Goal: Task Accomplishment & Management: Manage account settings

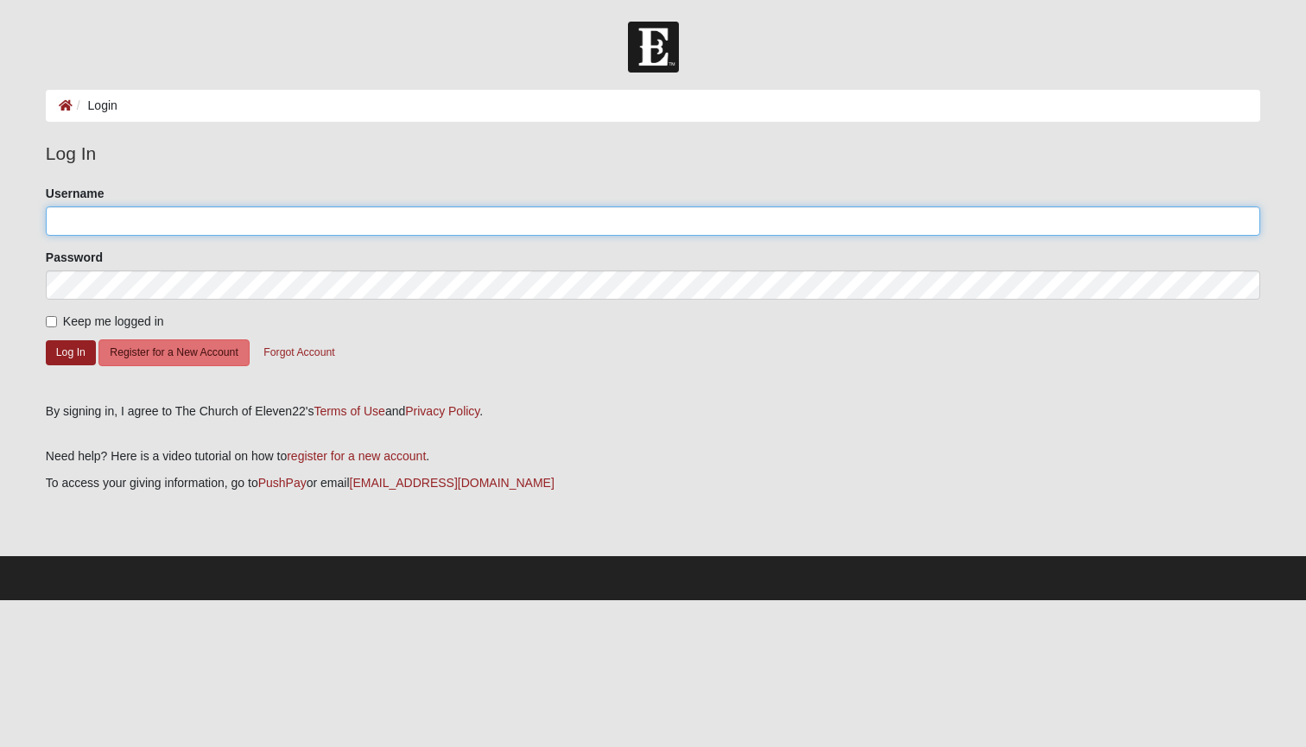
type input "imstilltrell"
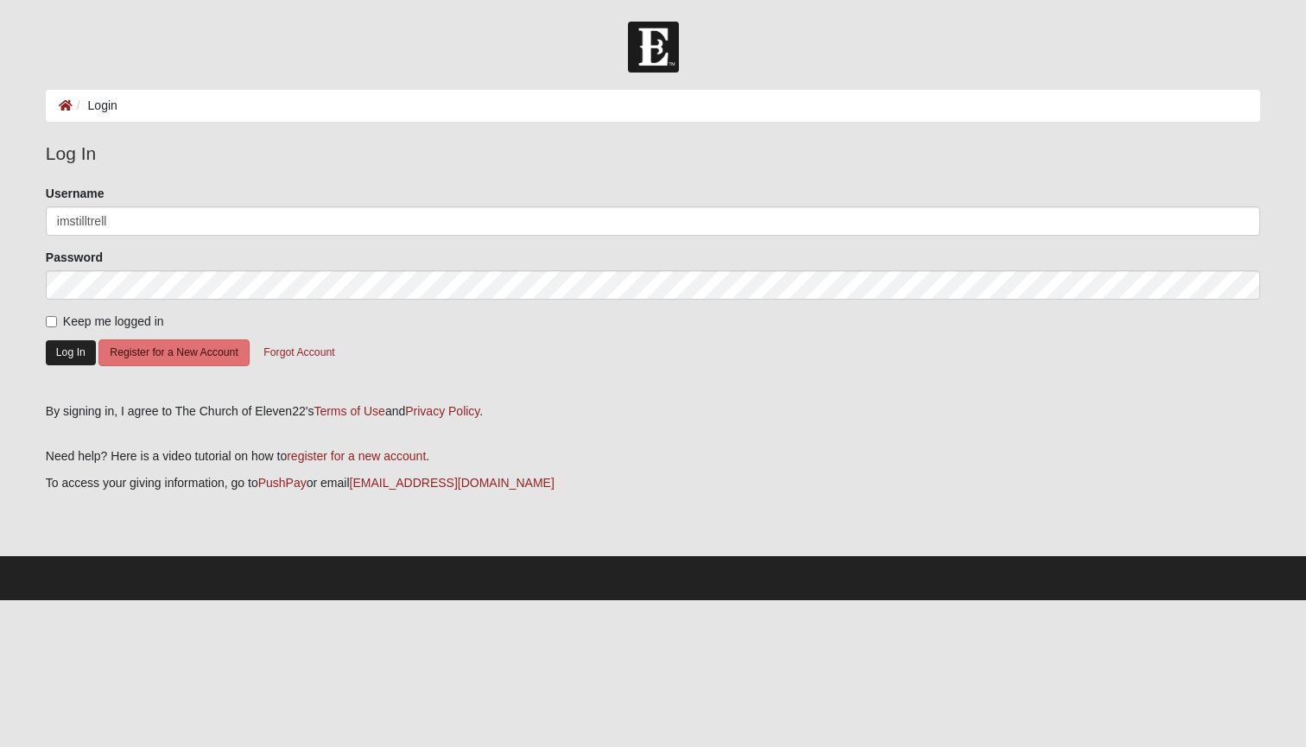
click at [54, 345] on button "Log In" at bounding box center [71, 352] width 50 height 25
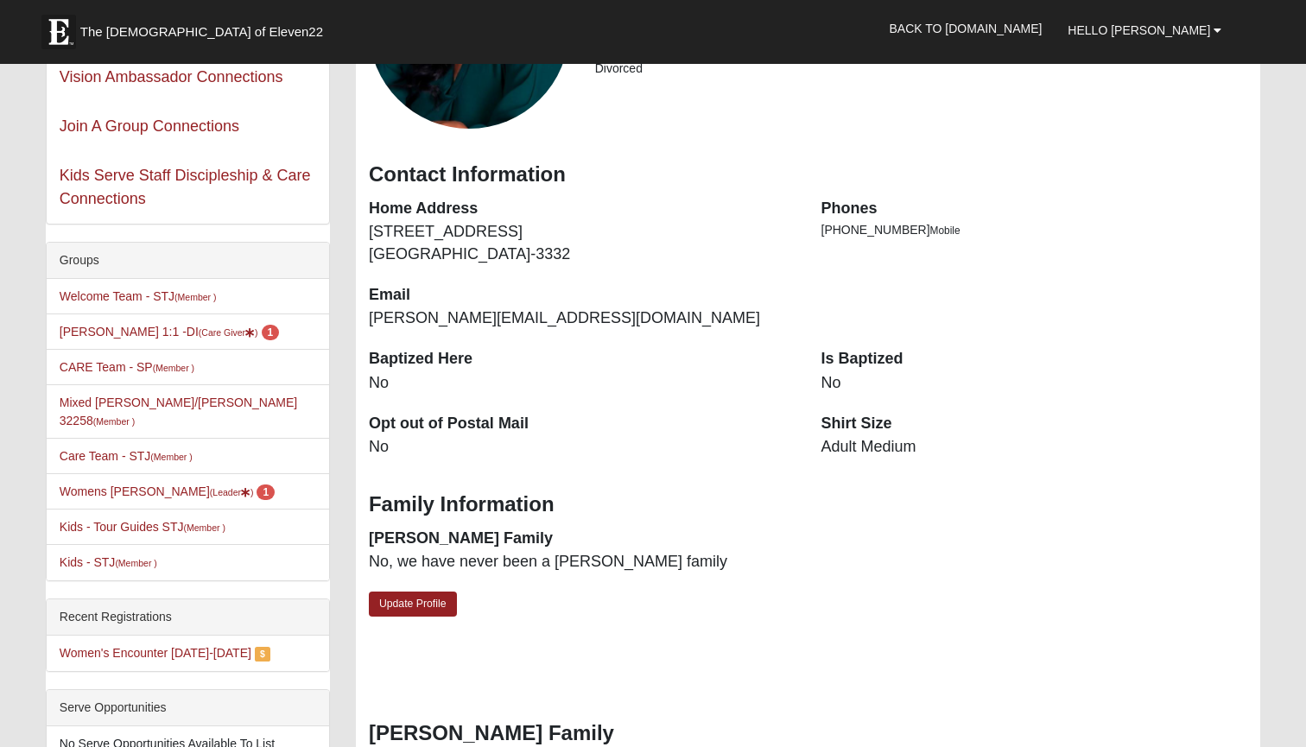
scroll to position [271, 0]
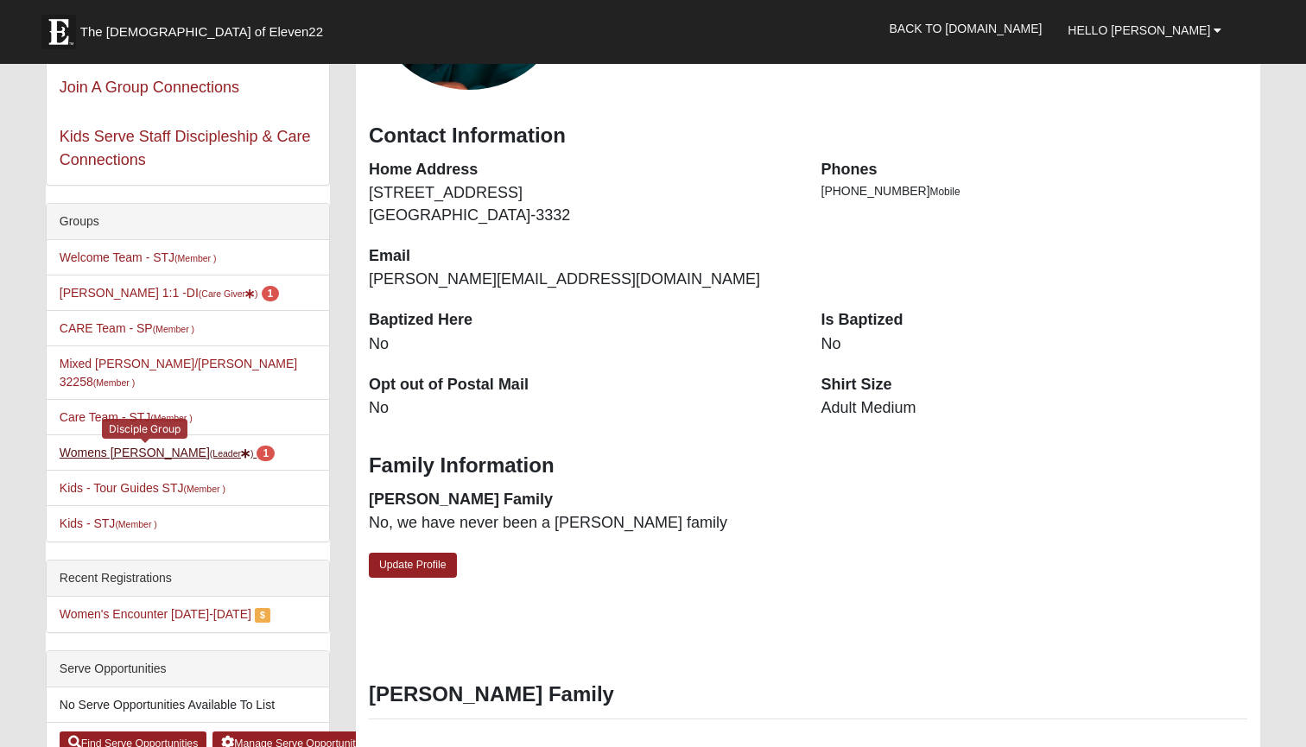
click at [143, 446] on link "Womens Edwards (Leader ) 1" at bounding box center [167, 453] width 215 height 14
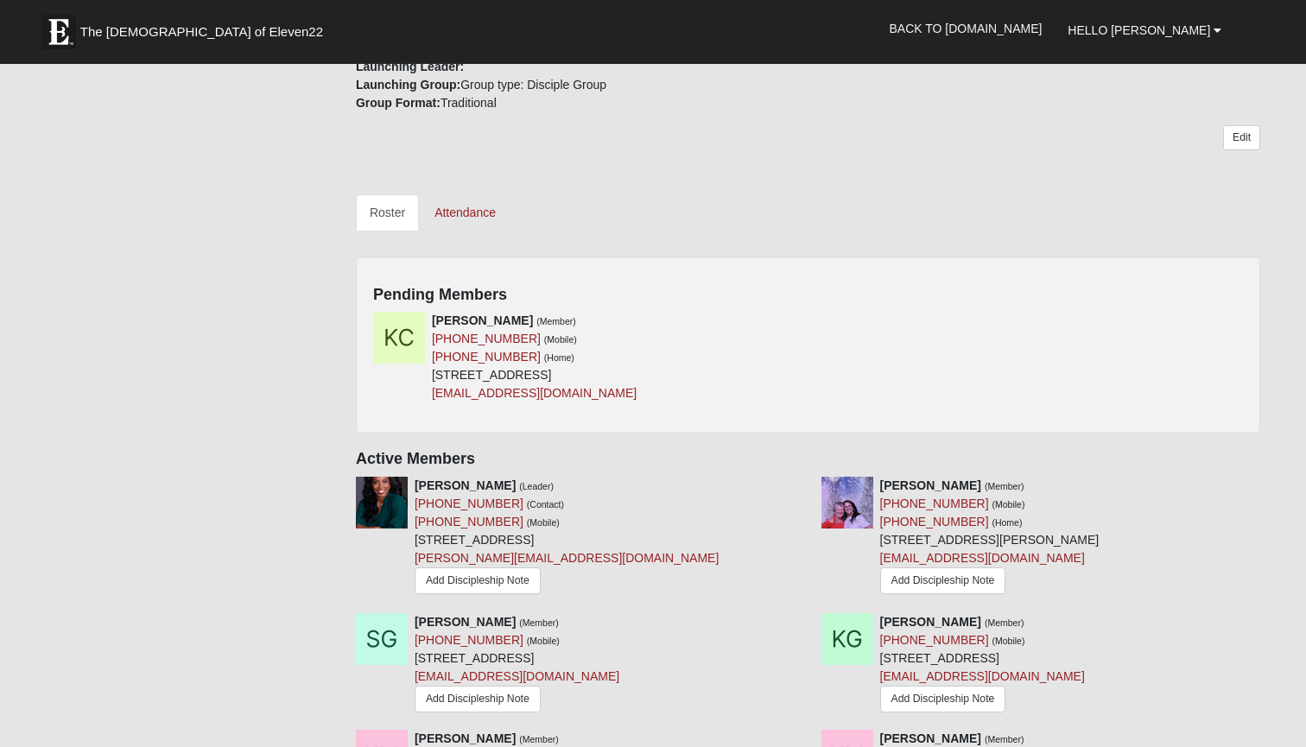
scroll to position [637, 0]
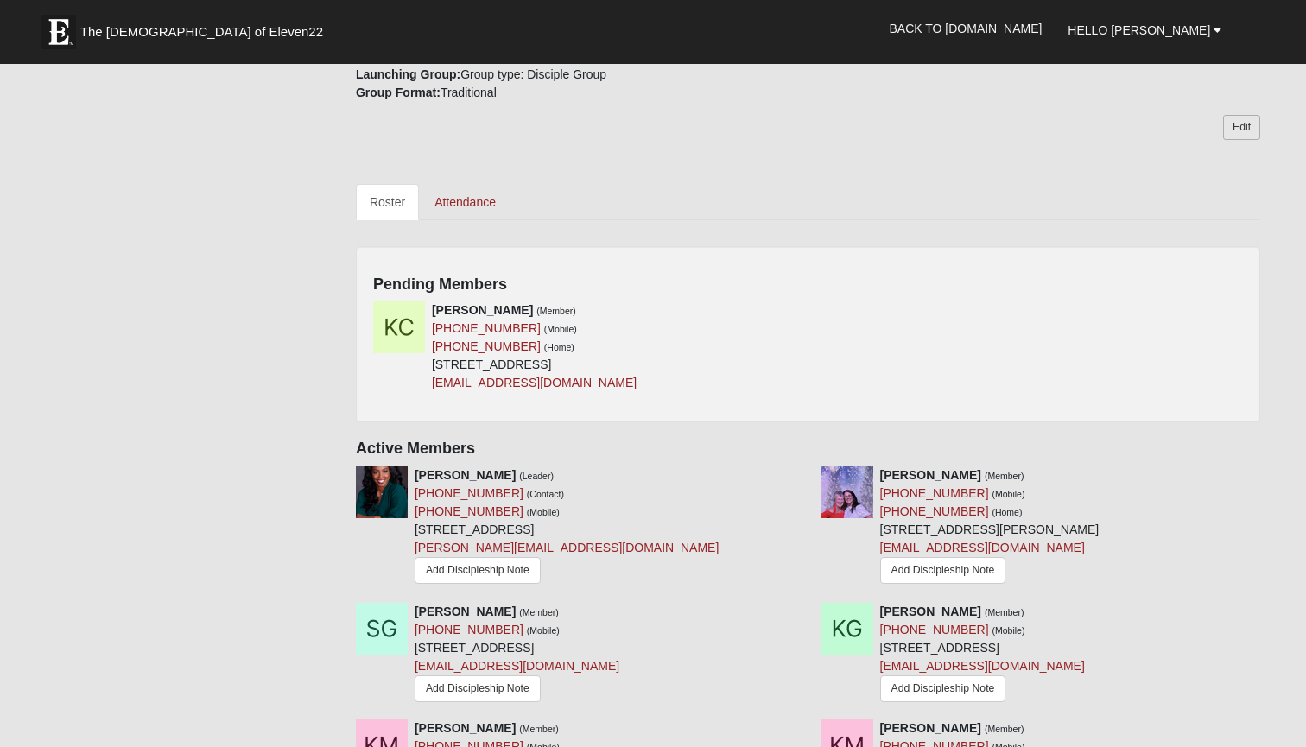
click at [1243, 121] on link "Edit" at bounding box center [1241, 127] width 37 height 25
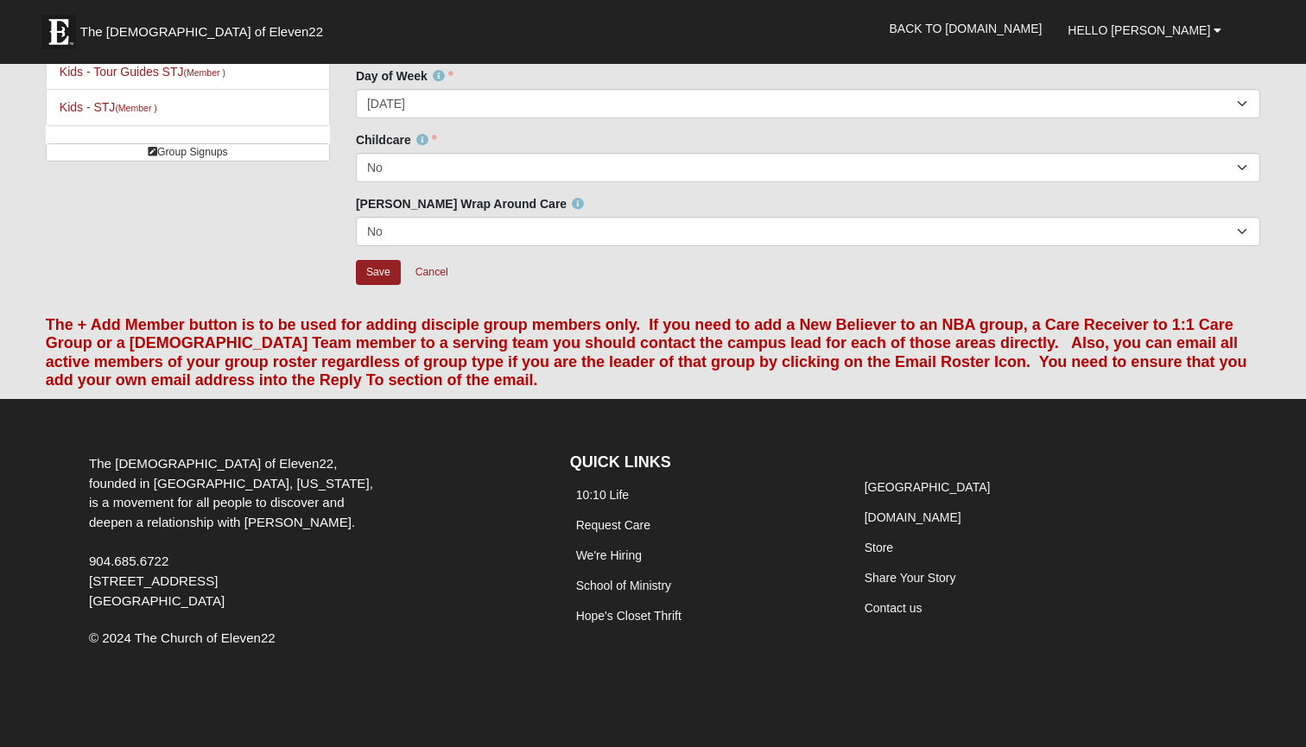
scroll to position [372, 0]
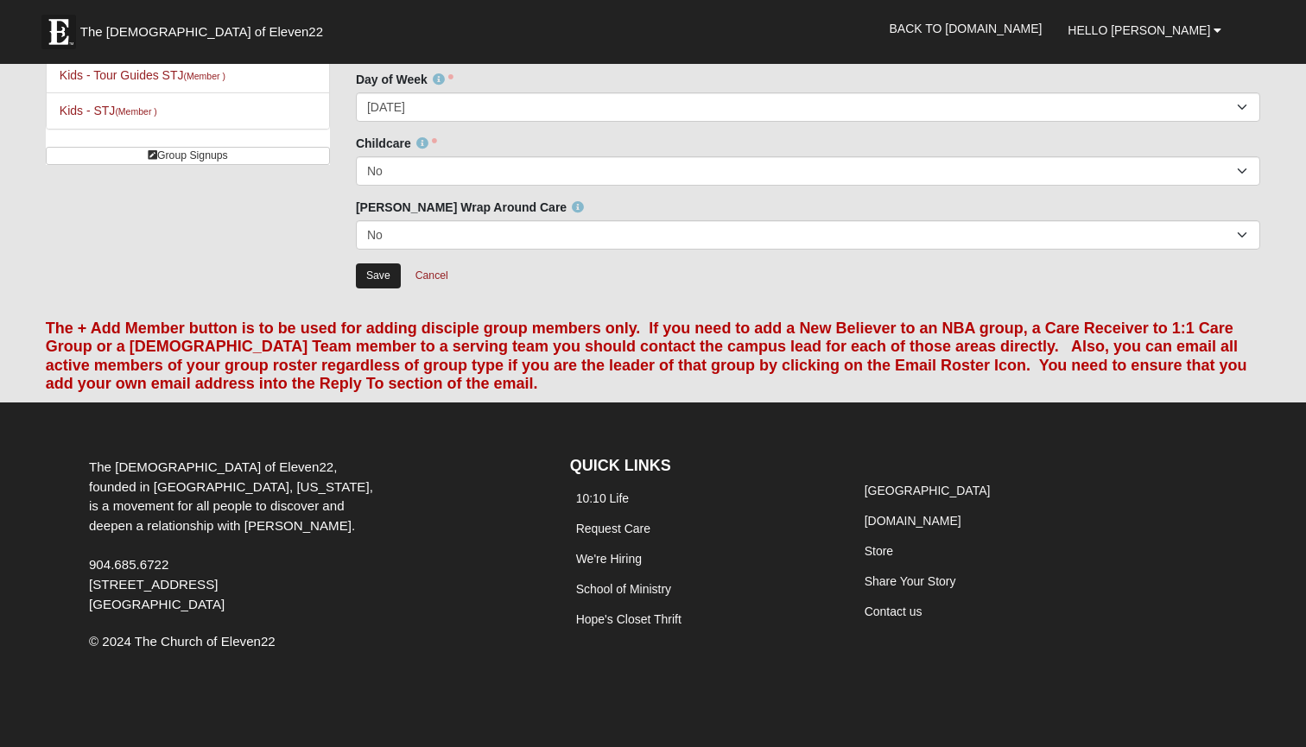
click at [378, 271] on input "Save" at bounding box center [378, 275] width 45 height 25
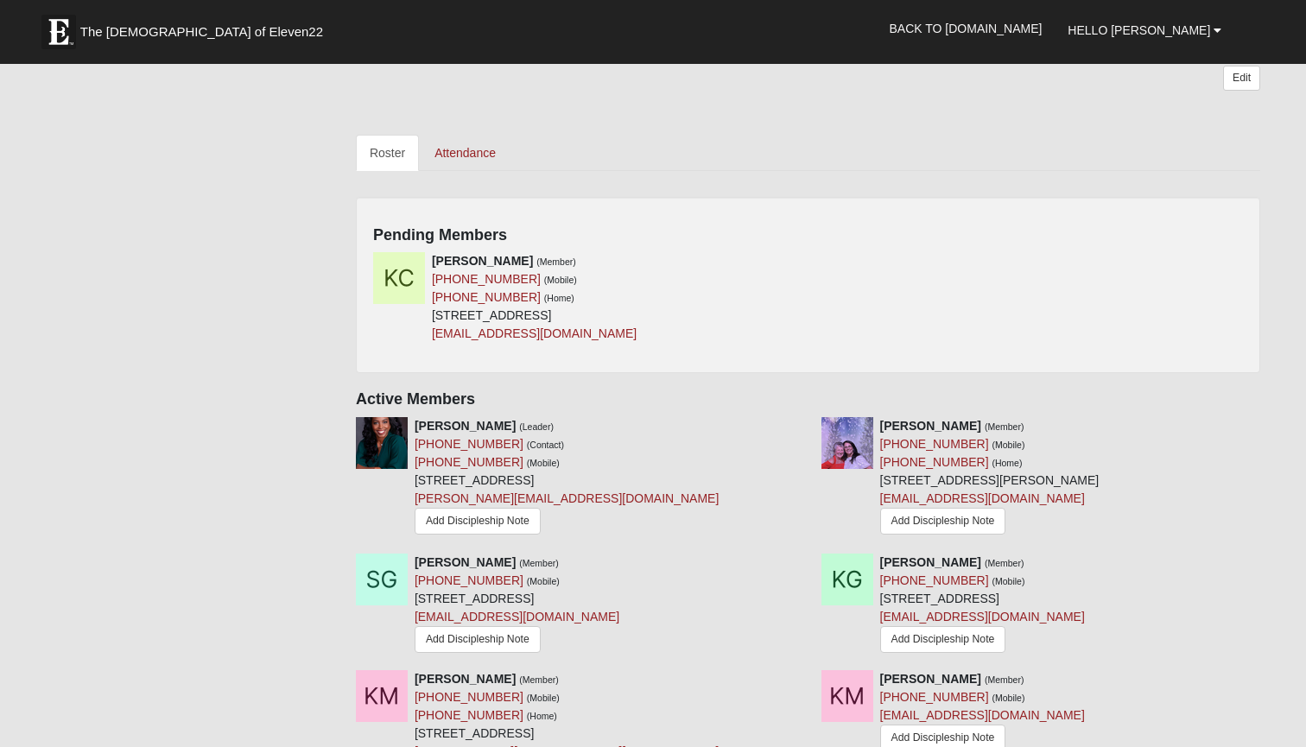
scroll to position [690, 0]
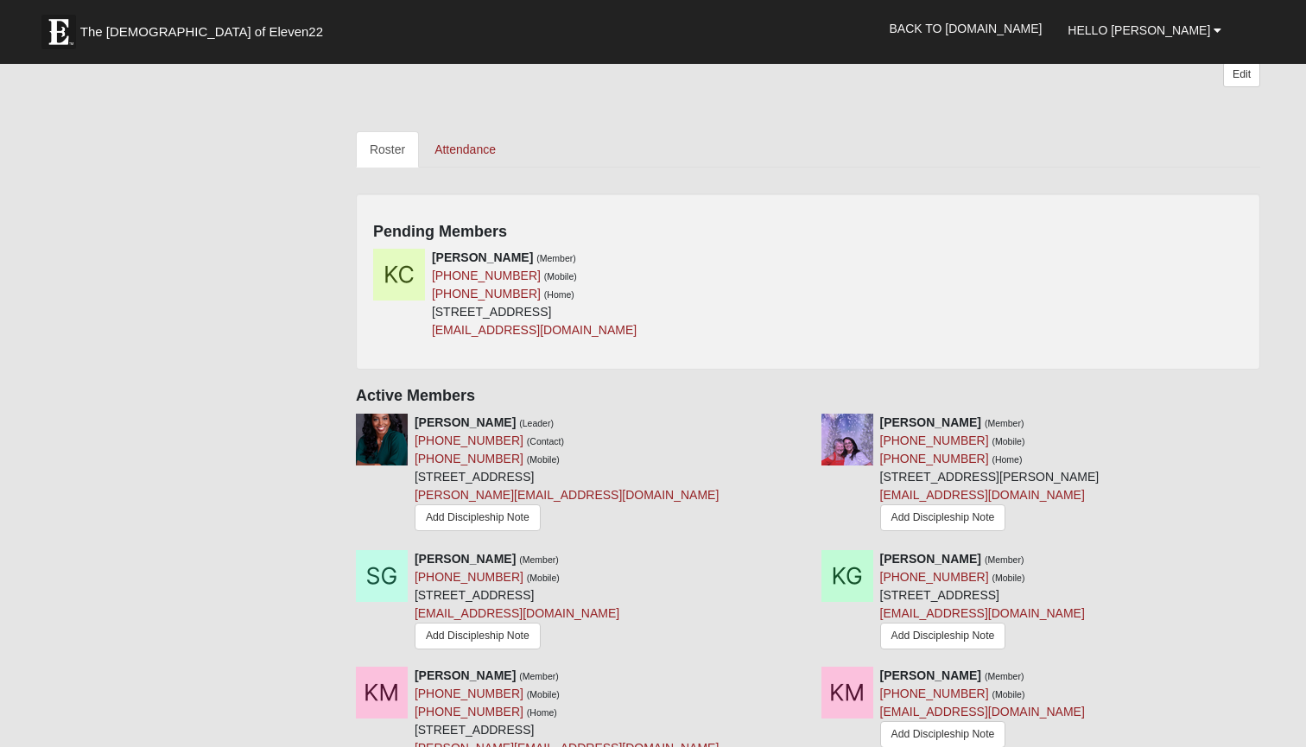
click at [761, 244] on div "Pending Members Kerri Cooper (Member) (904) 487-9880 (Mobile) (904) 487-9880 (H…" at bounding box center [808, 281] width 904 height 176
click at [798, 257] on icon at bounding box center [802, 257] width 12 height 12
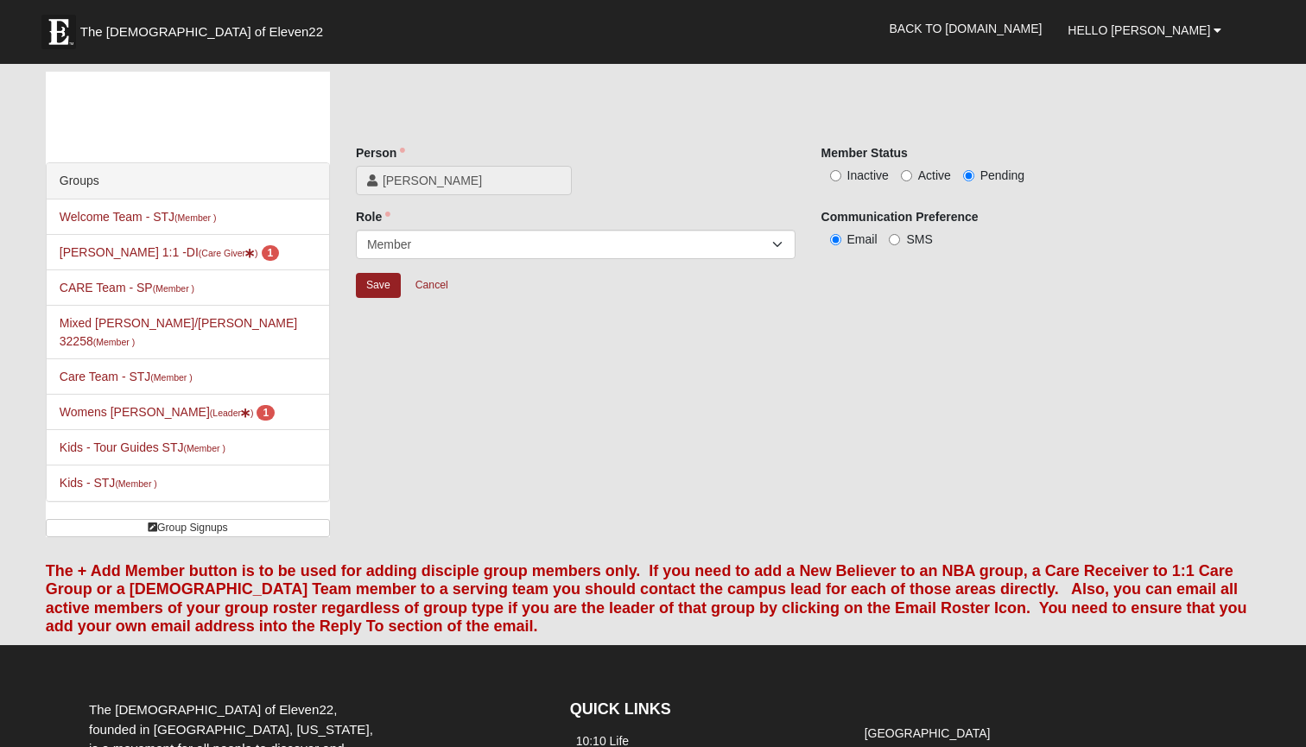
click at [908, 174] on input "Active" at bounding box center [906, 175] width 11 height 11
radio input "true"
click at [363, 286] on input "Save" at bounding box center [378, 285] width 45 height 25
